Goal: Find specific page/section: Find specific page/section

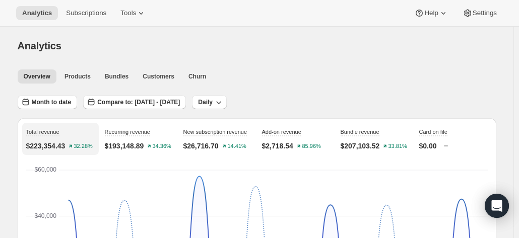
scroll to position [1243, 0]
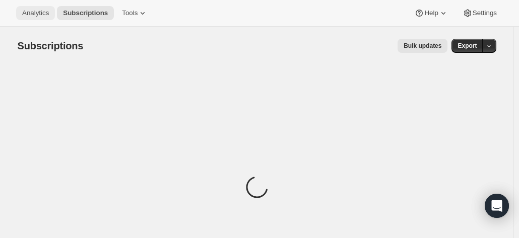
click at [38, 15] on span "Analytics" at bounding box center [35, 13] width 27 height 8
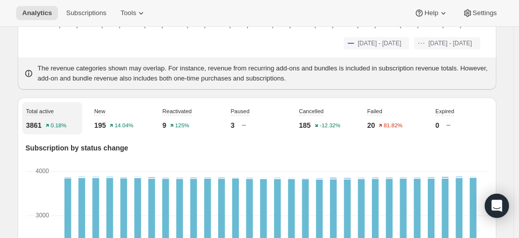
scroll to position [295, 0]
